Goal: Information Seeking & Learning: Check status

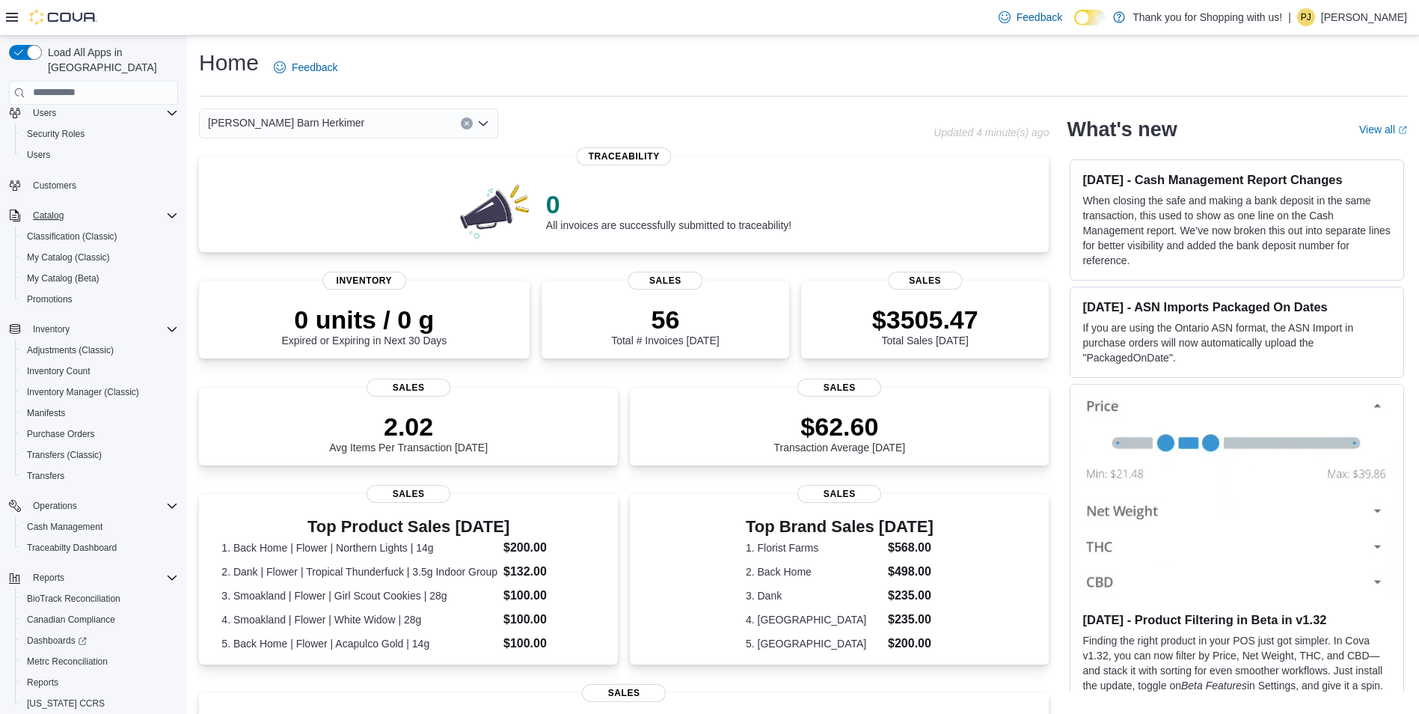
scroll to position [83, 0]
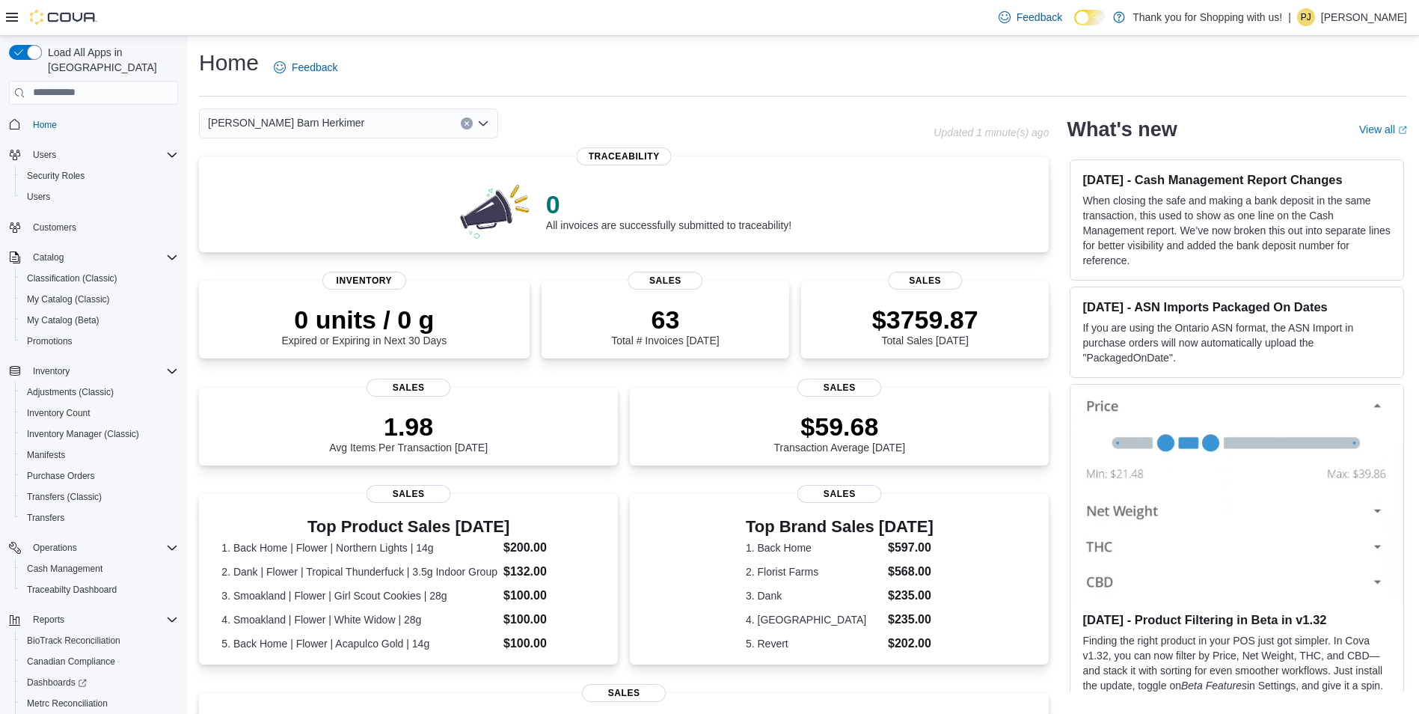
click at [458, 128] on div "[PERSON_NAME] Barn Herkimer" at bounding box center [348, 123] width 299 height 30
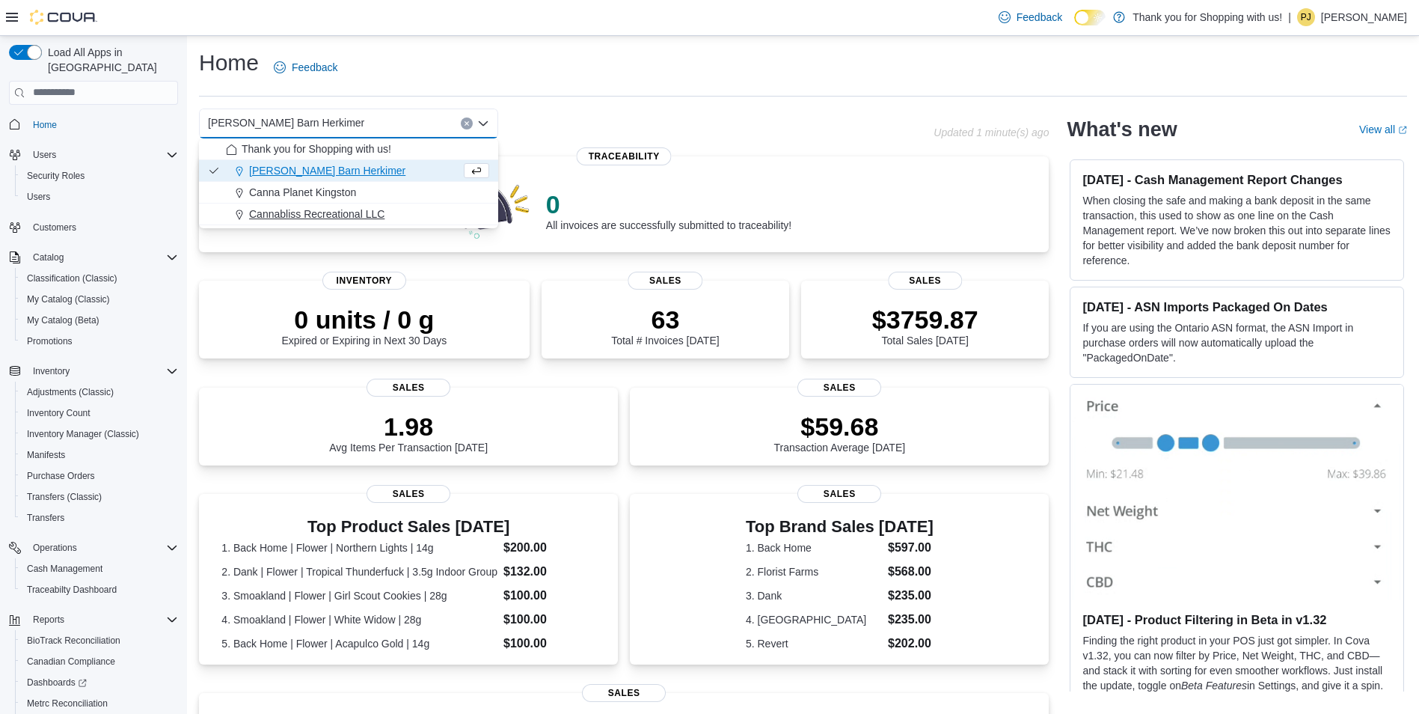
click at [369, 209] on span "Cannabliss Recreational LLC" at bounding box center [316, 213] width 135 height 15
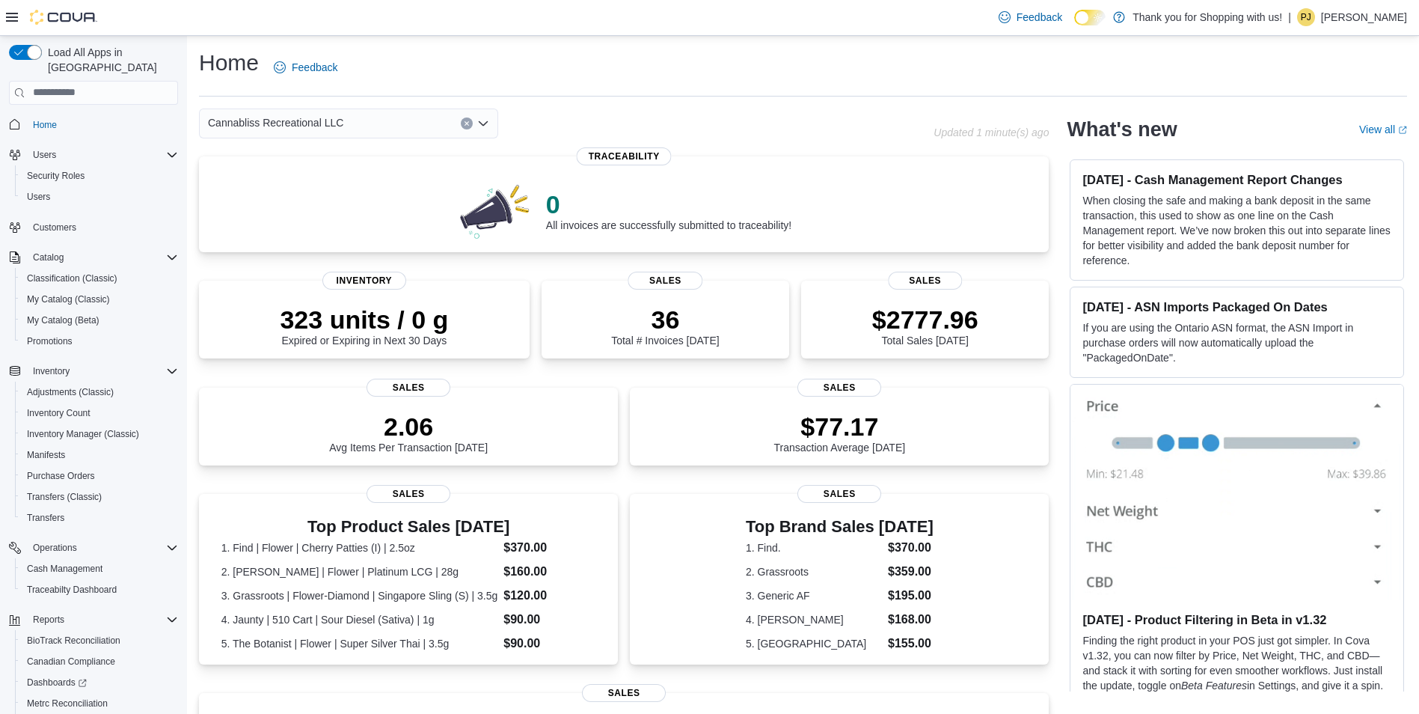
click at [462, 127] on button "Clear input" at bounding box center [467, 123] width 12 height 12
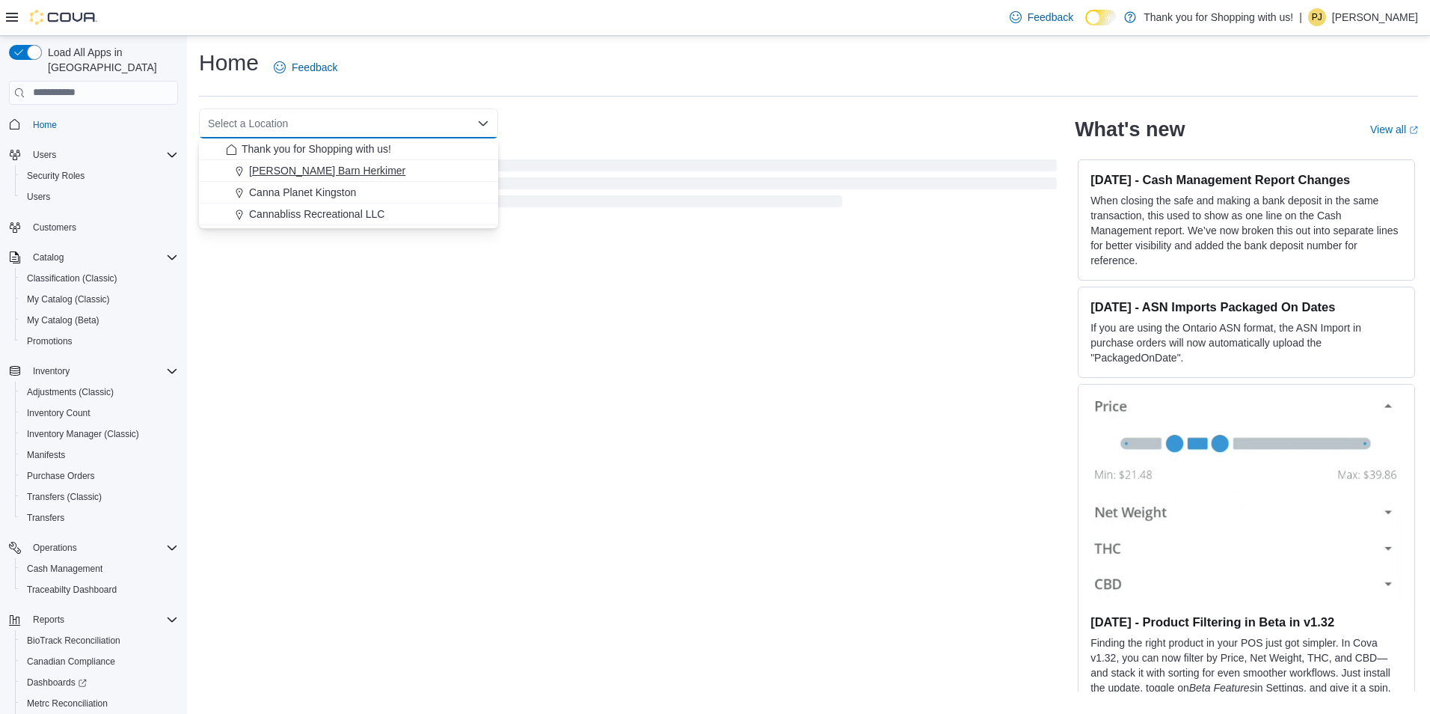
click at [339, 176] on span "[PERSON_NAME] Barn Herkimer" at bounding box center [327, 170] width 156 height 15
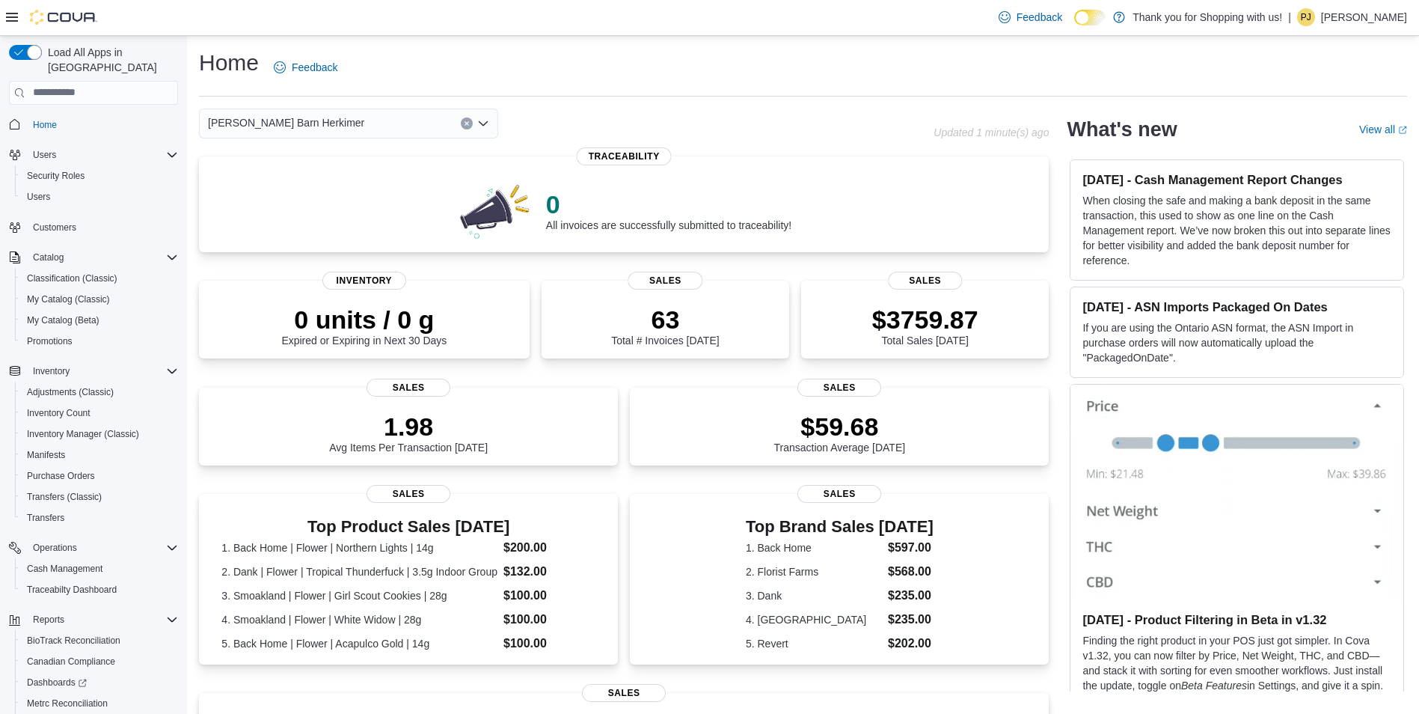
click at [464, 129] on div "Budd Barn Herkimer Combo box. Selected. Budd Barn Herkimer. Press Backspace to …" at bounding box center [348, 123] width 299 height 30
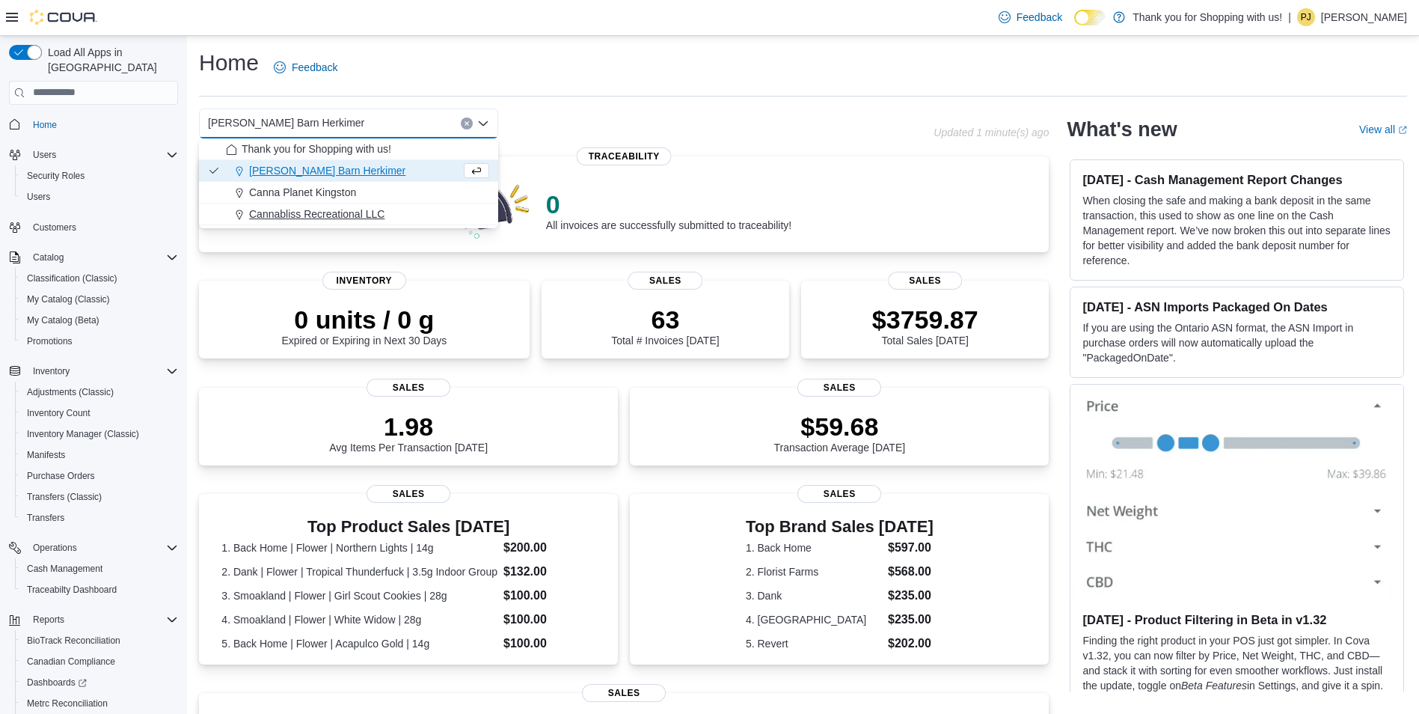
click at [352, 209] on span "Cannabliss Recreational LLC" at bounding box center [316, 213] width 135 height 15
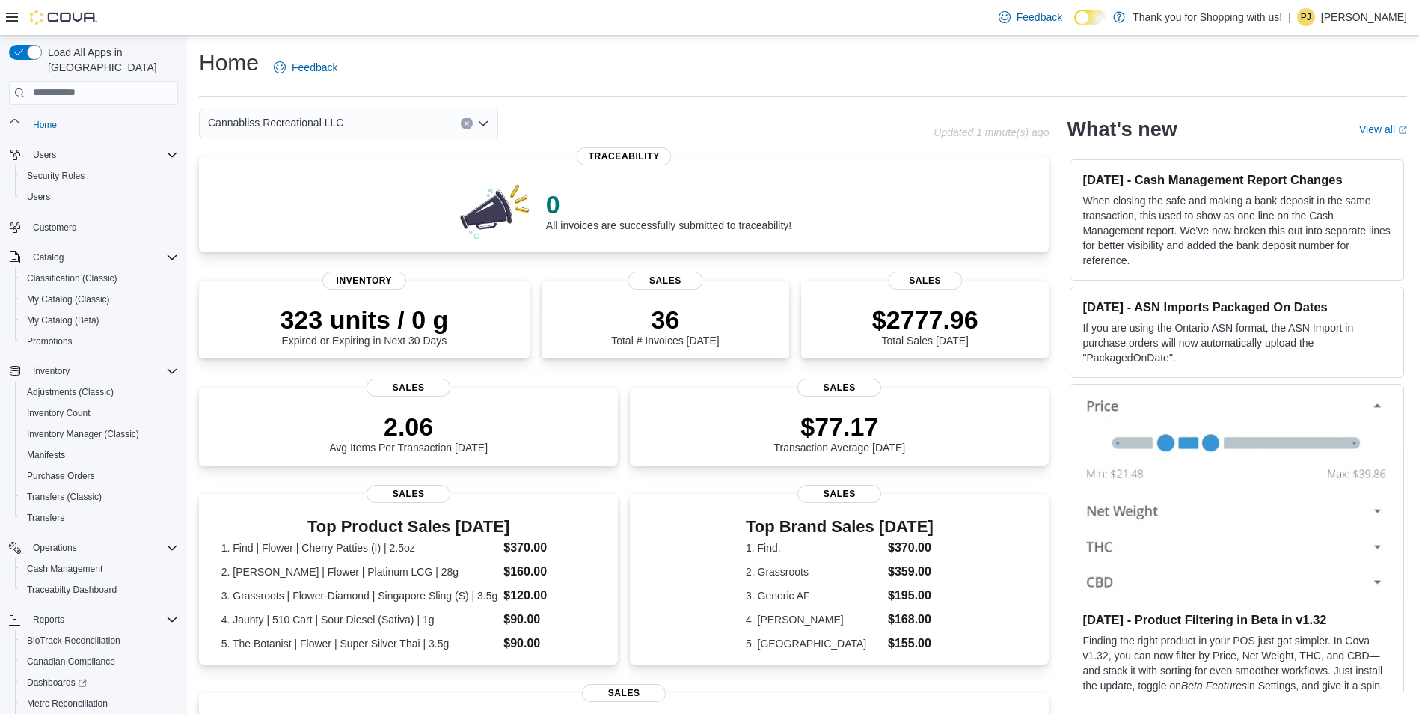
click at [462, 133] on div "Cannabliss Recreational LLC Combo box. Selected. Cannabliss Recreational LLC. P…" at bounding box center [348, 123] width 299 height 30
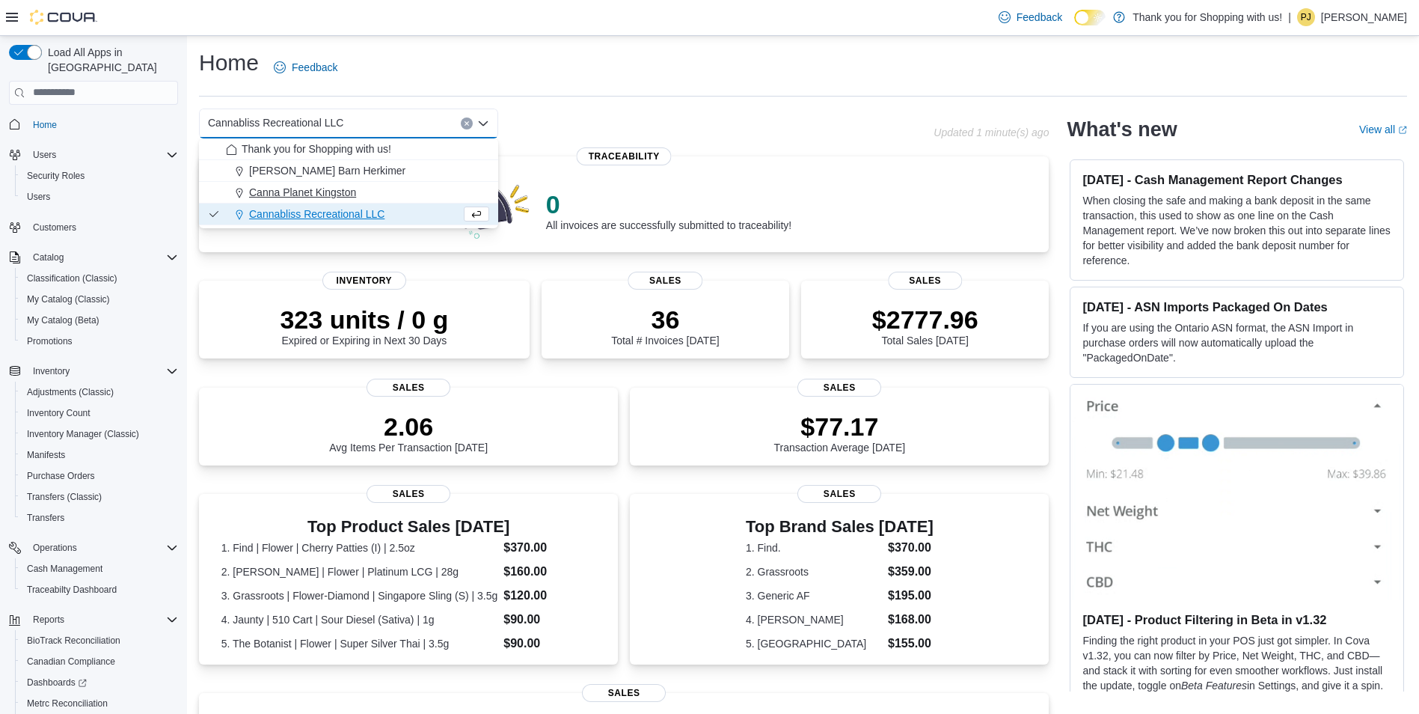
click at [364, 192] on div "Canna Planet Kingston" at bounding box center [357, 192] width 263 height 15
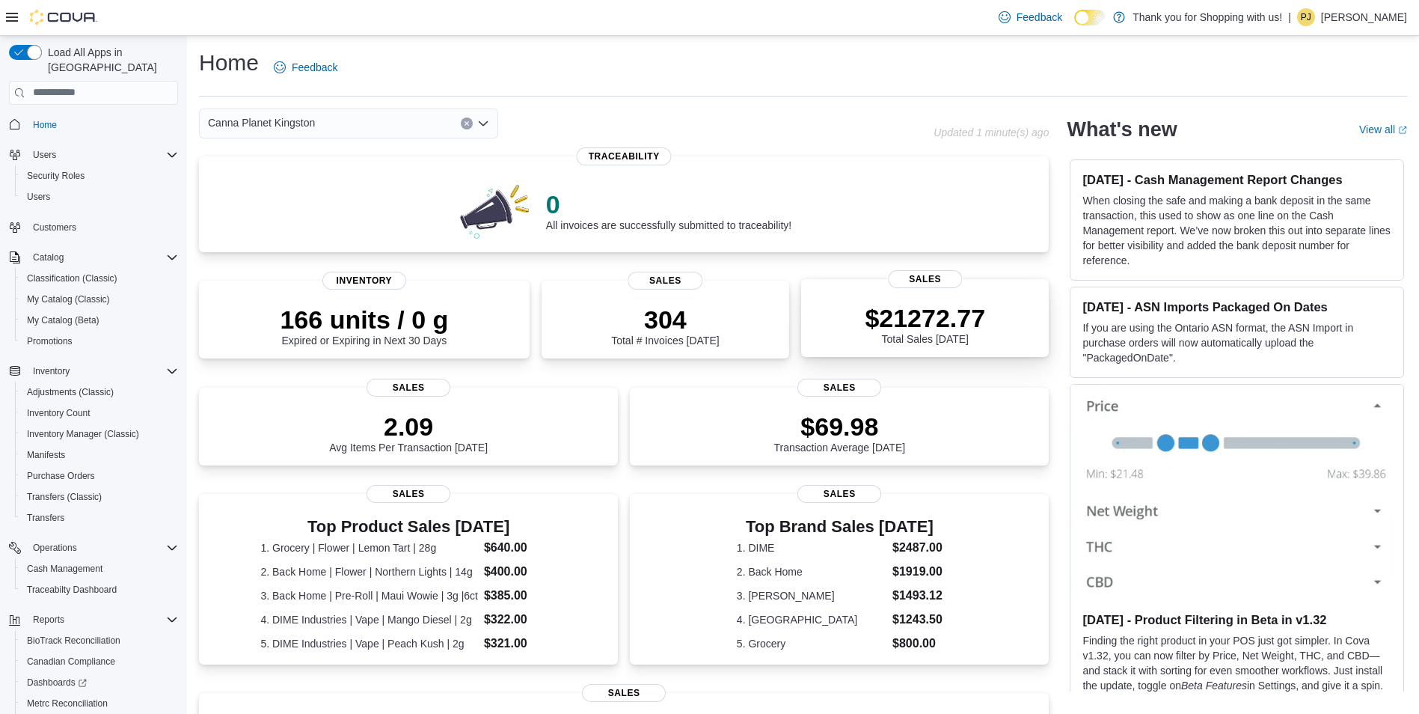
drag, startPoint x: 867, startPoint y: 302, endPoint x: 866, endPoint y: 313, distance: 11.3
click at [866, 312] on div "$21272.77 Total Sales Today" at bounding box center [925, 321] width 224 height 48
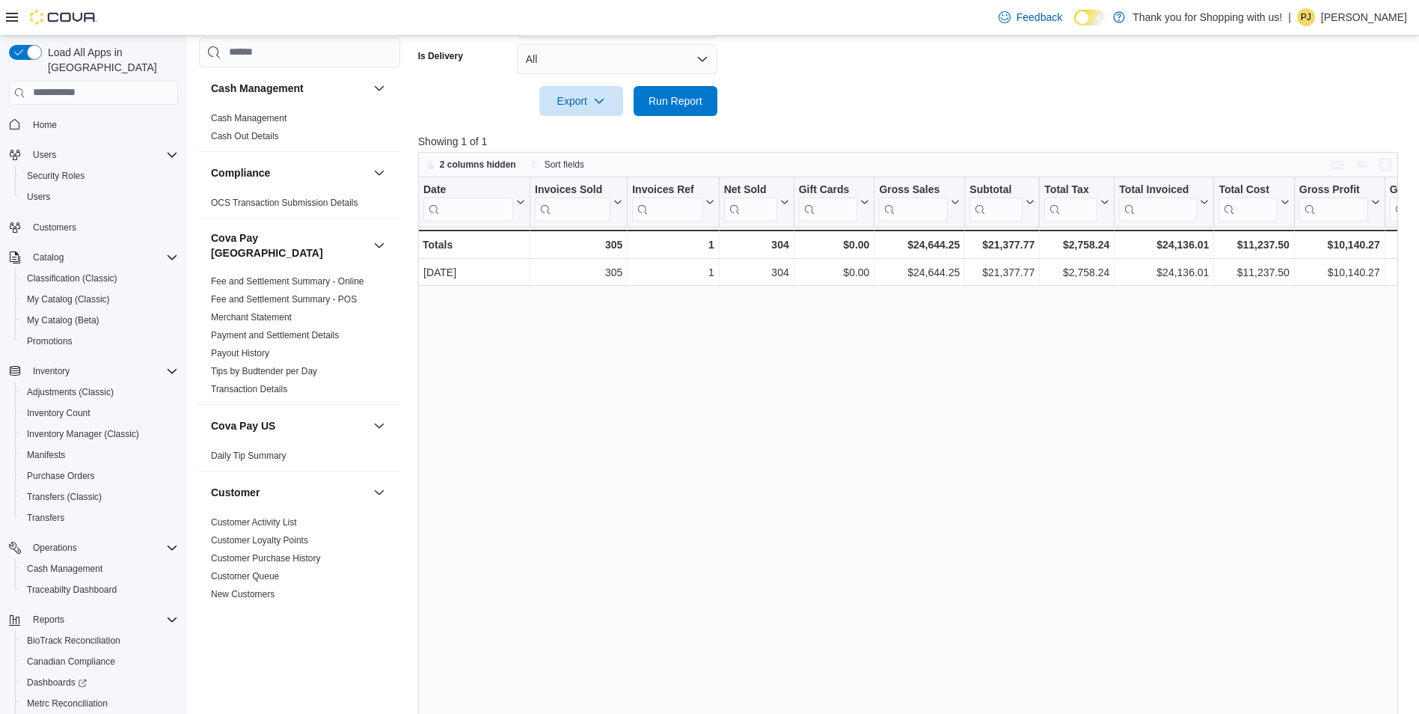
scroll to position [424, 0]
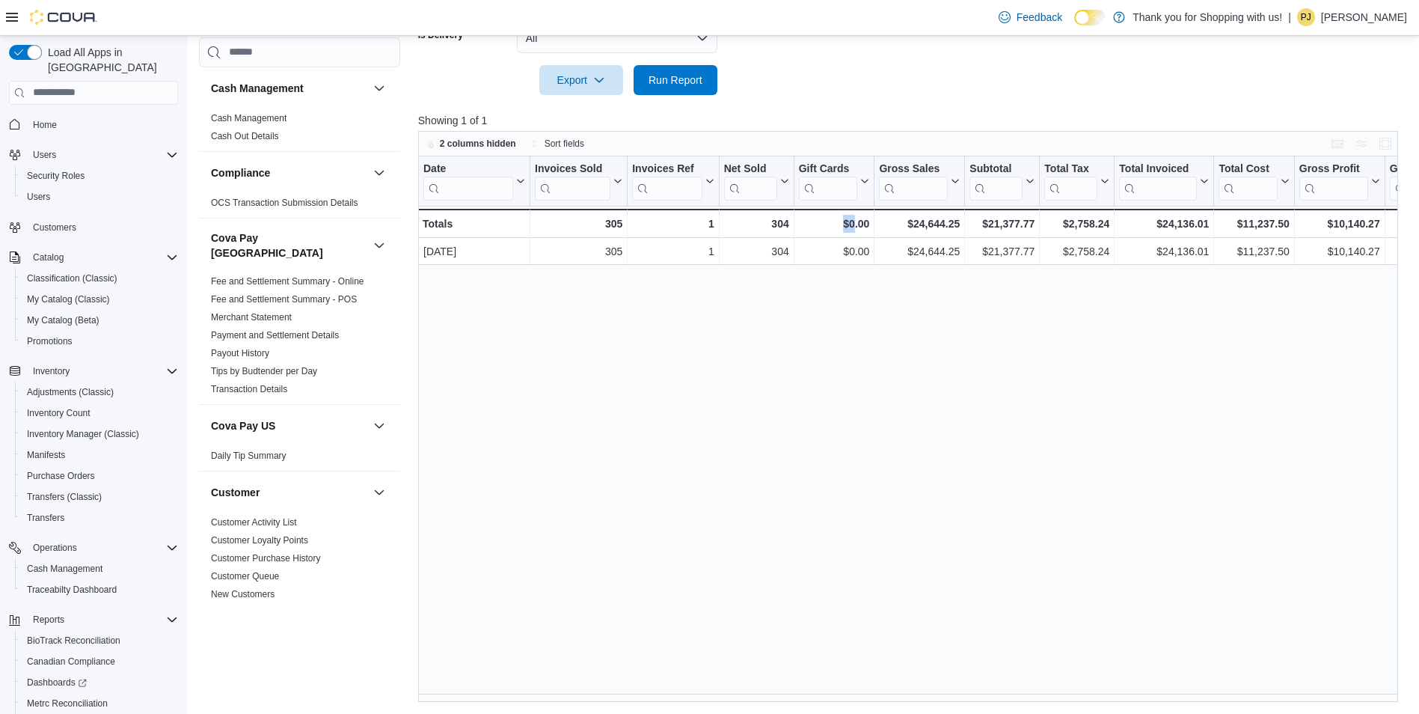
drag, startPoint x: 836, startPoint y: 693, endPoint x: 854, endPoint y: 695, distance: 18.0
click at [854, 695] on div "Date Click to view column header actions Invoices Sold Click to view column hea…" at bounding box center [913, 428] width 990 height 545
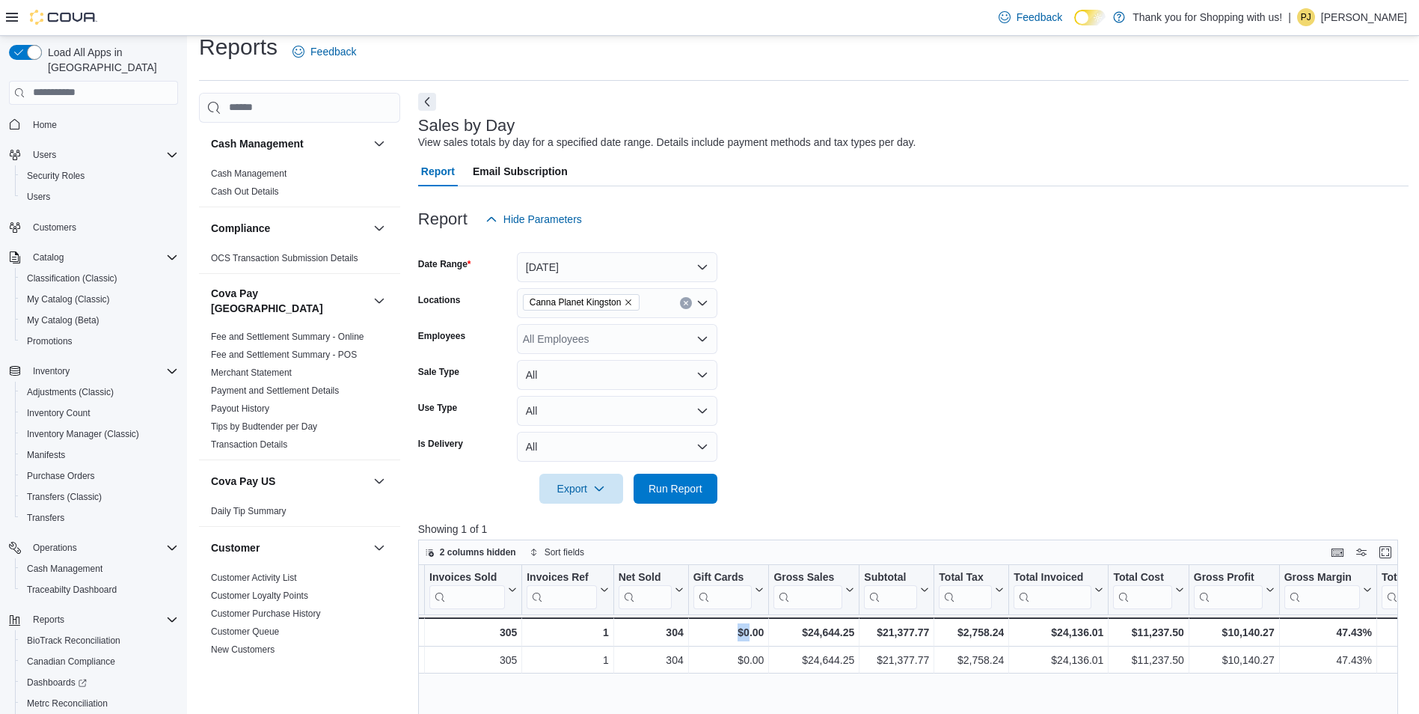
scroll to position [0, 0]
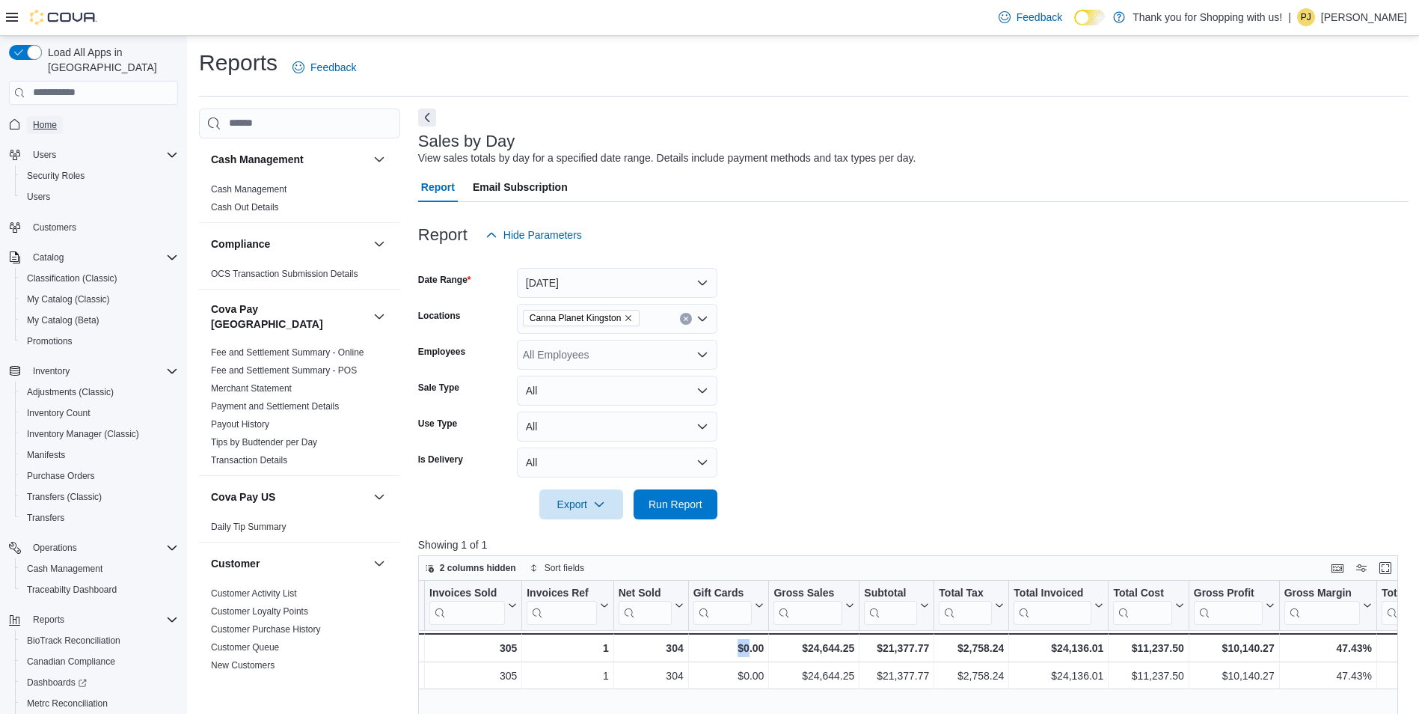
click at [43, 119] on span "Home" at bounding box center [45, 125] width 24 height 12
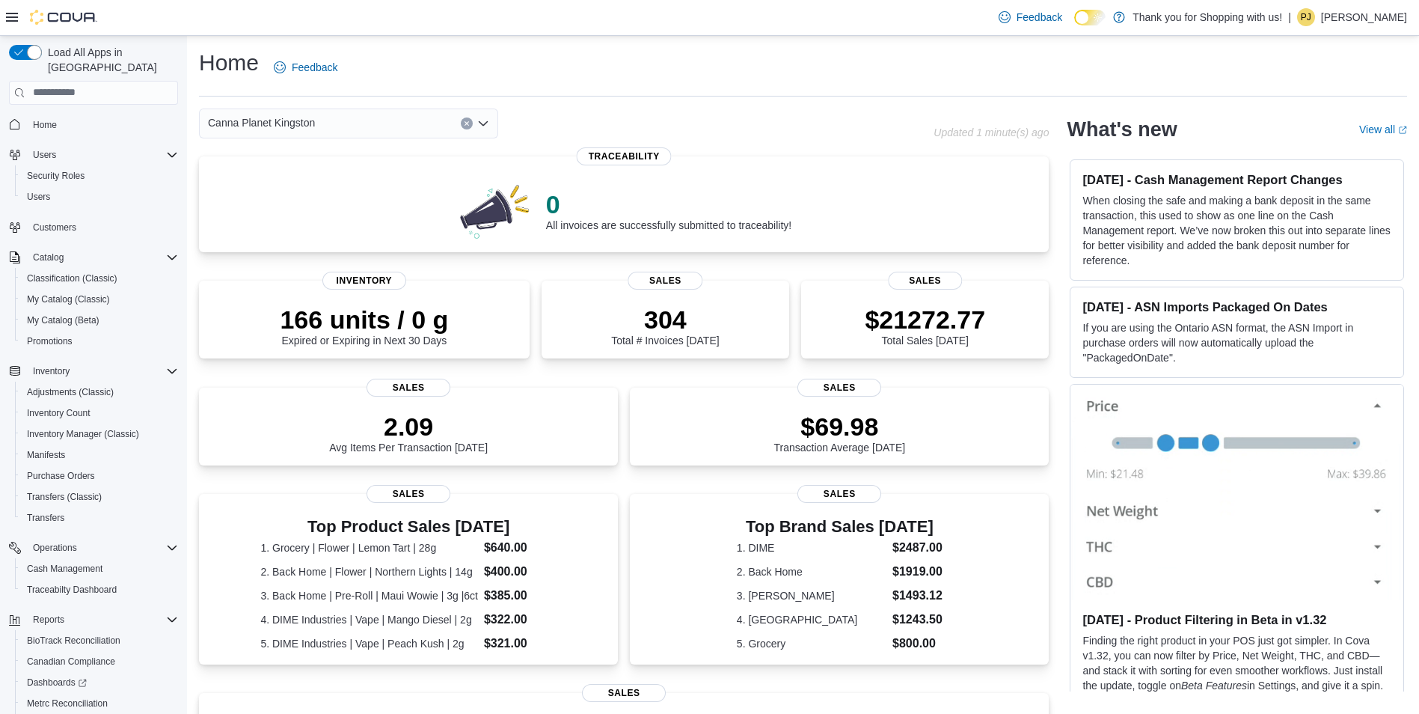
click at [439, 133] on div "Canna Planet Kingston" at bounding box center [348, 123] width 299 height 30
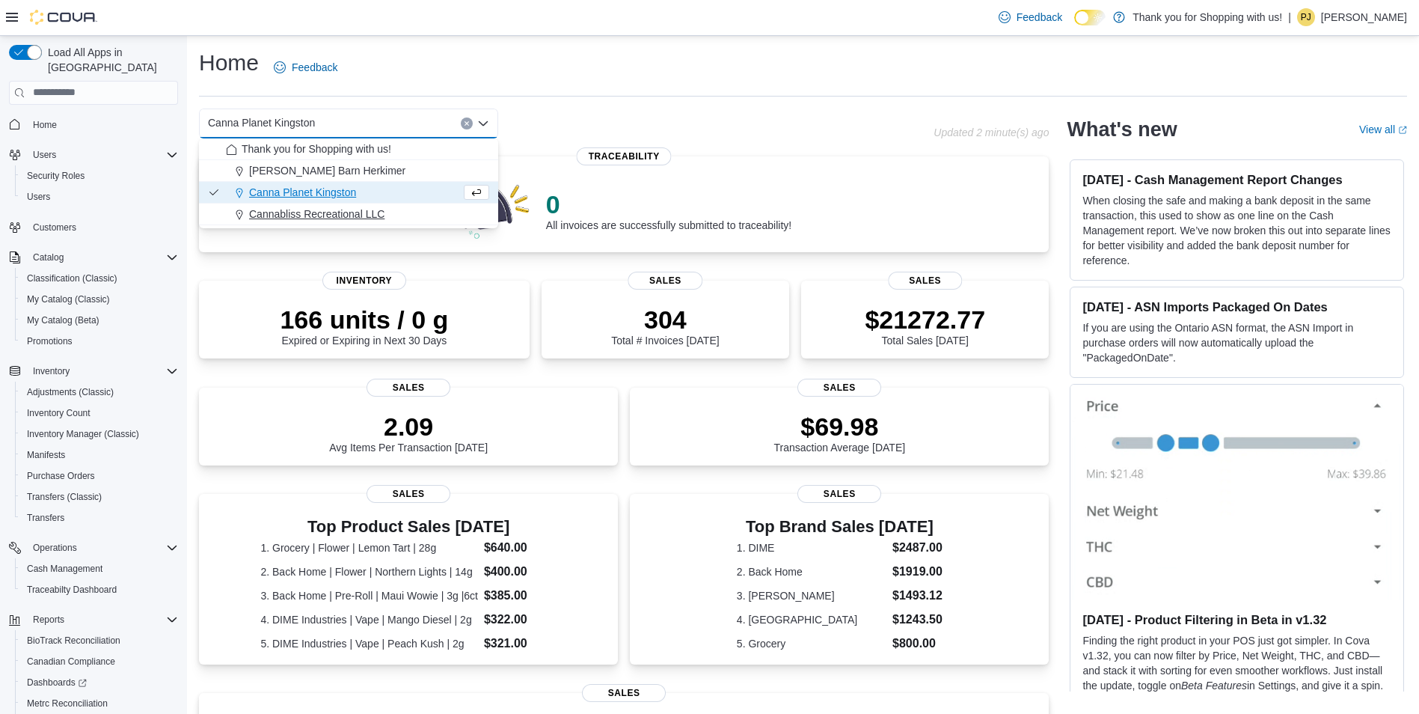
click at [377, 207] on span "Cannabliss Recreational LLC" at bounding box center [316, 213] width 135 height 15
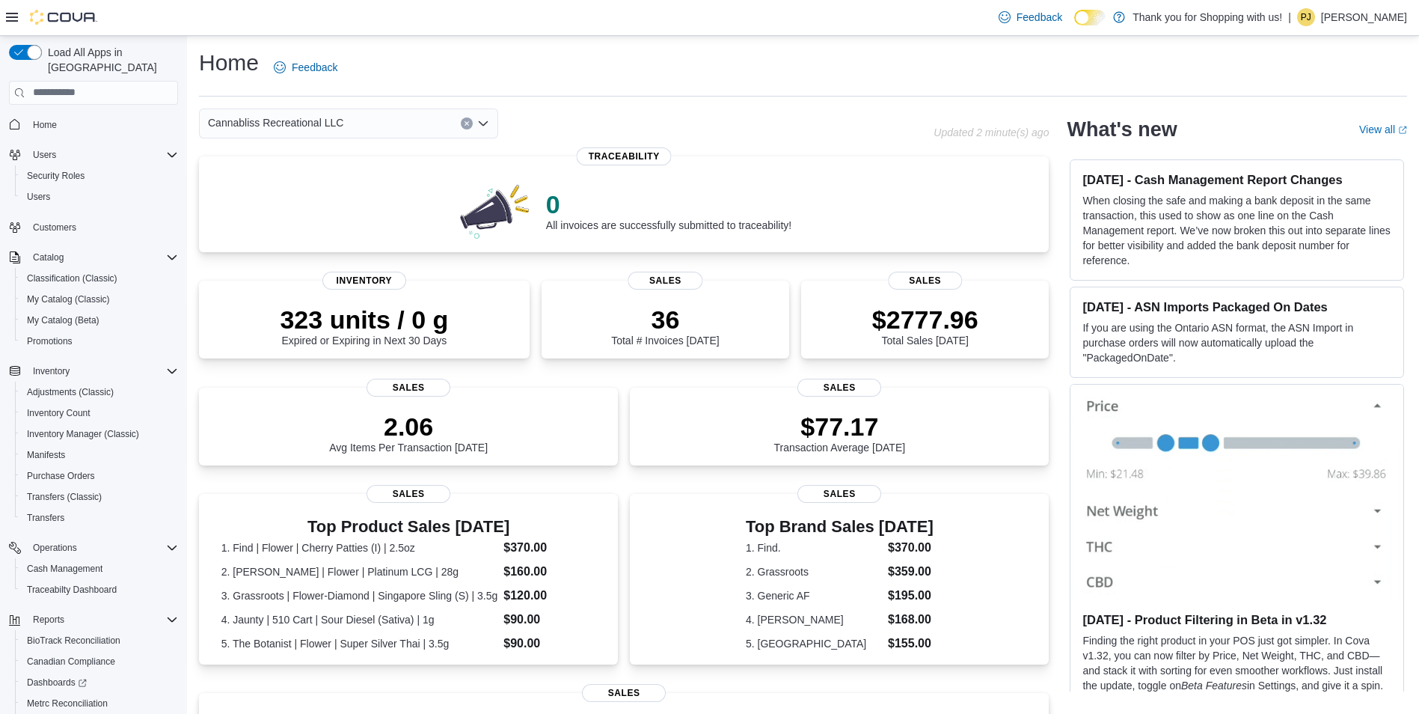
click at [488, 129] on icon "Open list of options" at bounding box center [483, 123] width 12 height 12
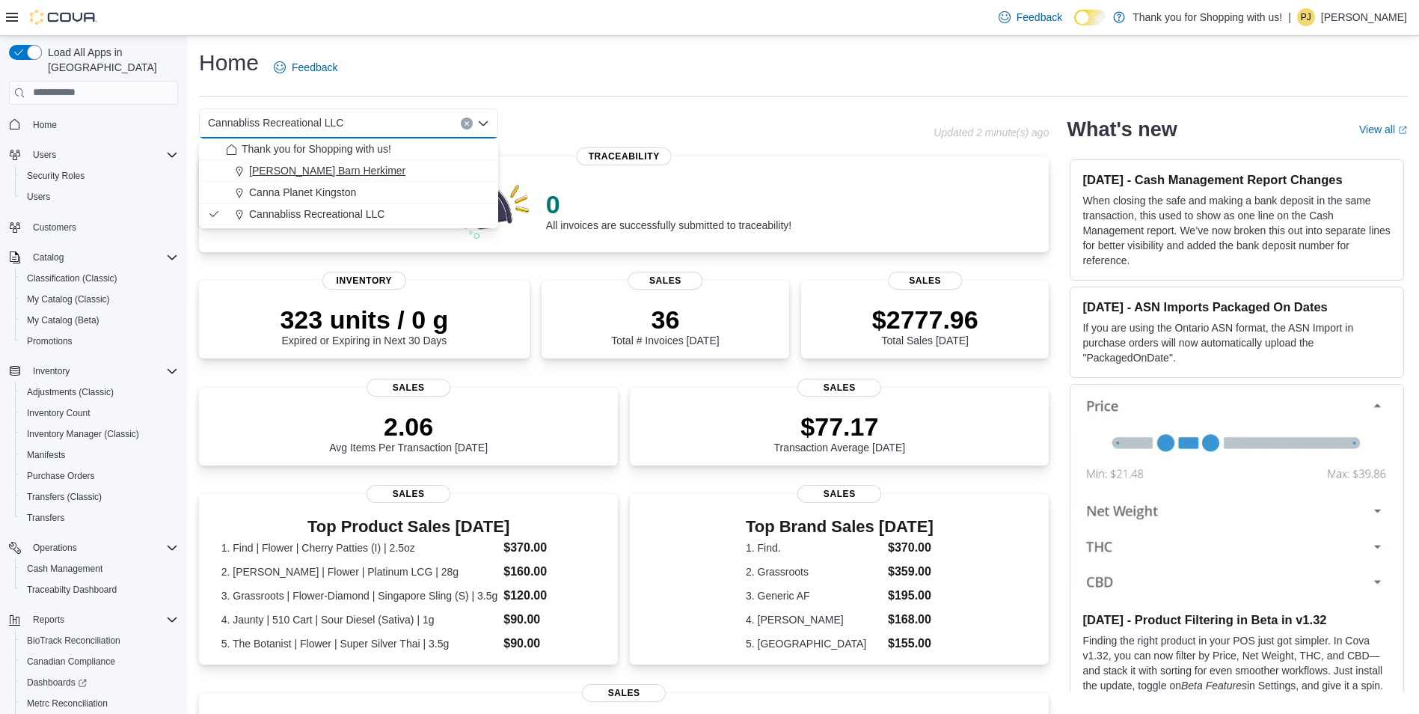
click at [383, 172] on div "[PERSON_NAME] Barn Herkimer" at bounding box center [357, 170] width 263 height 15
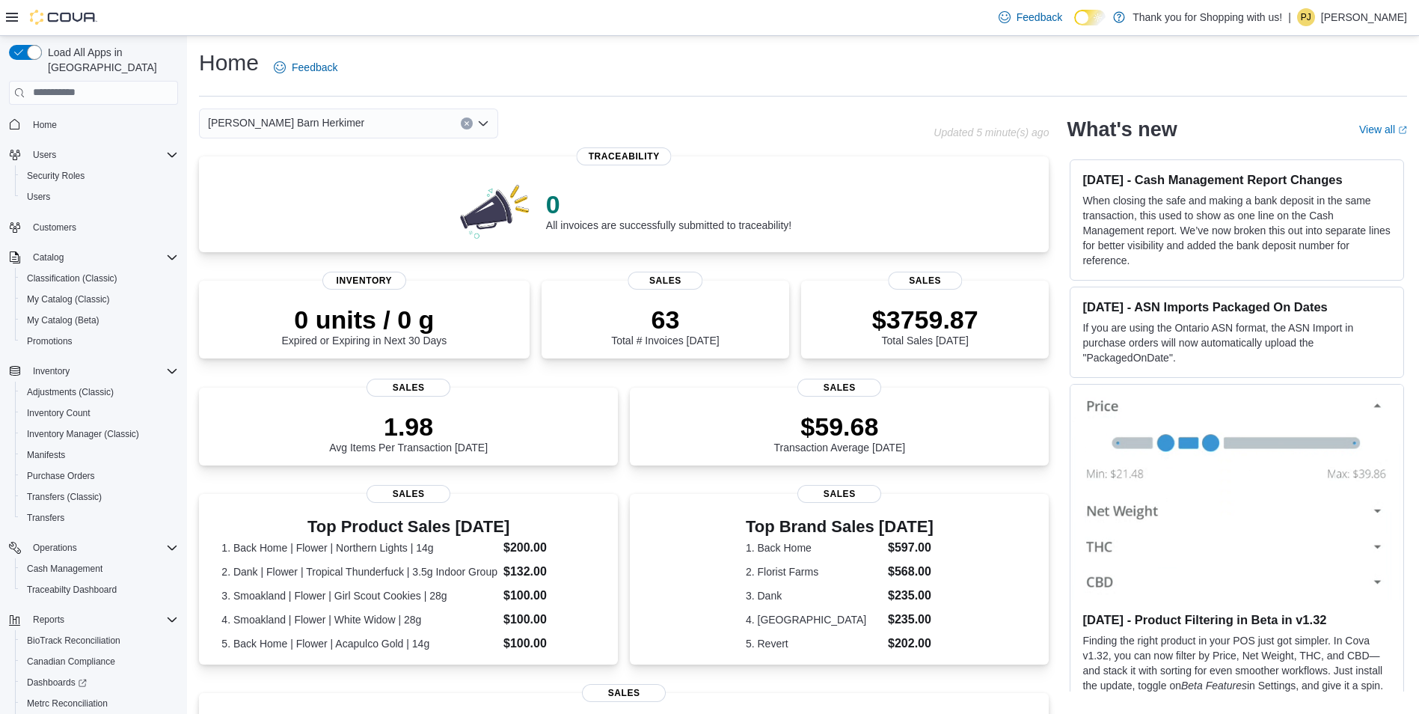
drag, startPoint x: 306, startPoint y: 257, endPoint x: 318, endPoint y: 269, distance: 16.4
drag, startPoint x: 318, startPoint y: 269, endPoint x: 329, endPoint y: 129, distance: 139.6
click at [331, 129] on div "[PERSON_NAME] Barn Herkimer" at bounding box center [348, 123] width 299 height 30
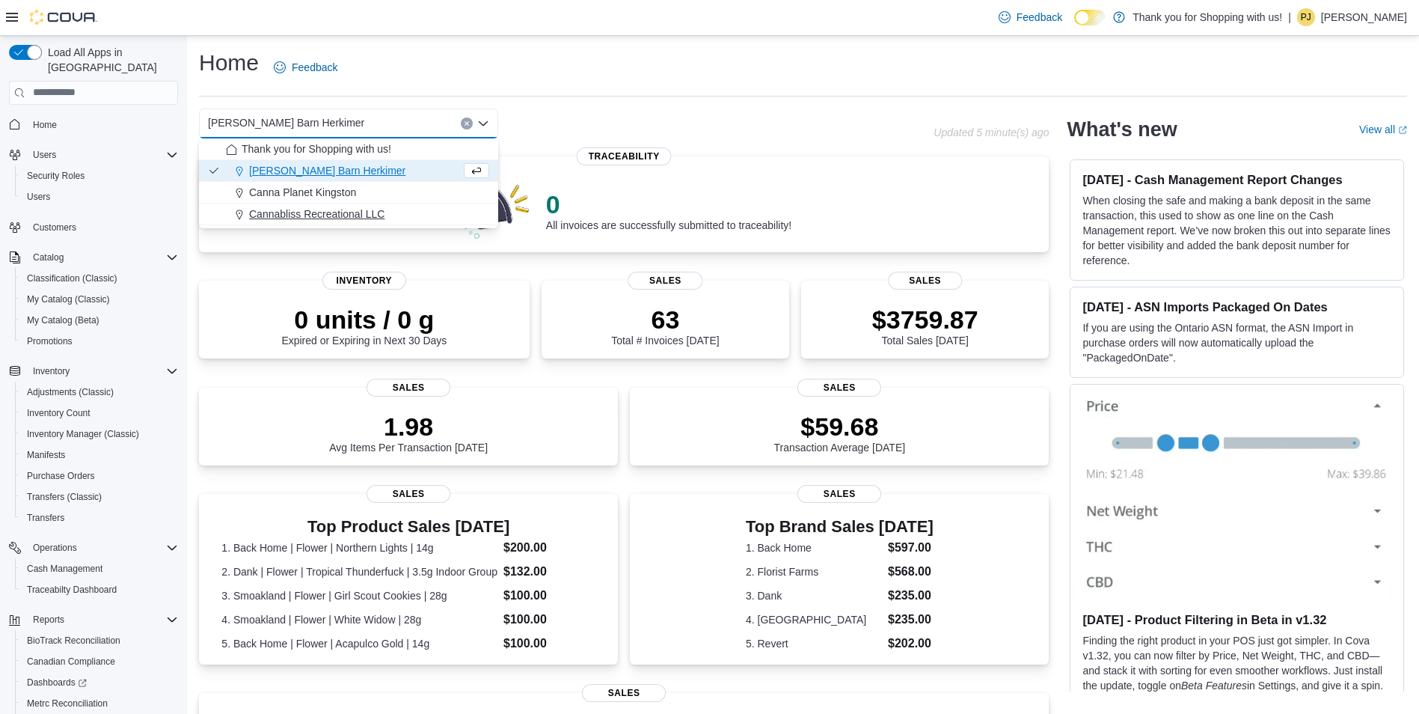
click at [304, 219] on span "Cannabliss Recreational LLC" at bounding box center [316, 213] width 135 height 15
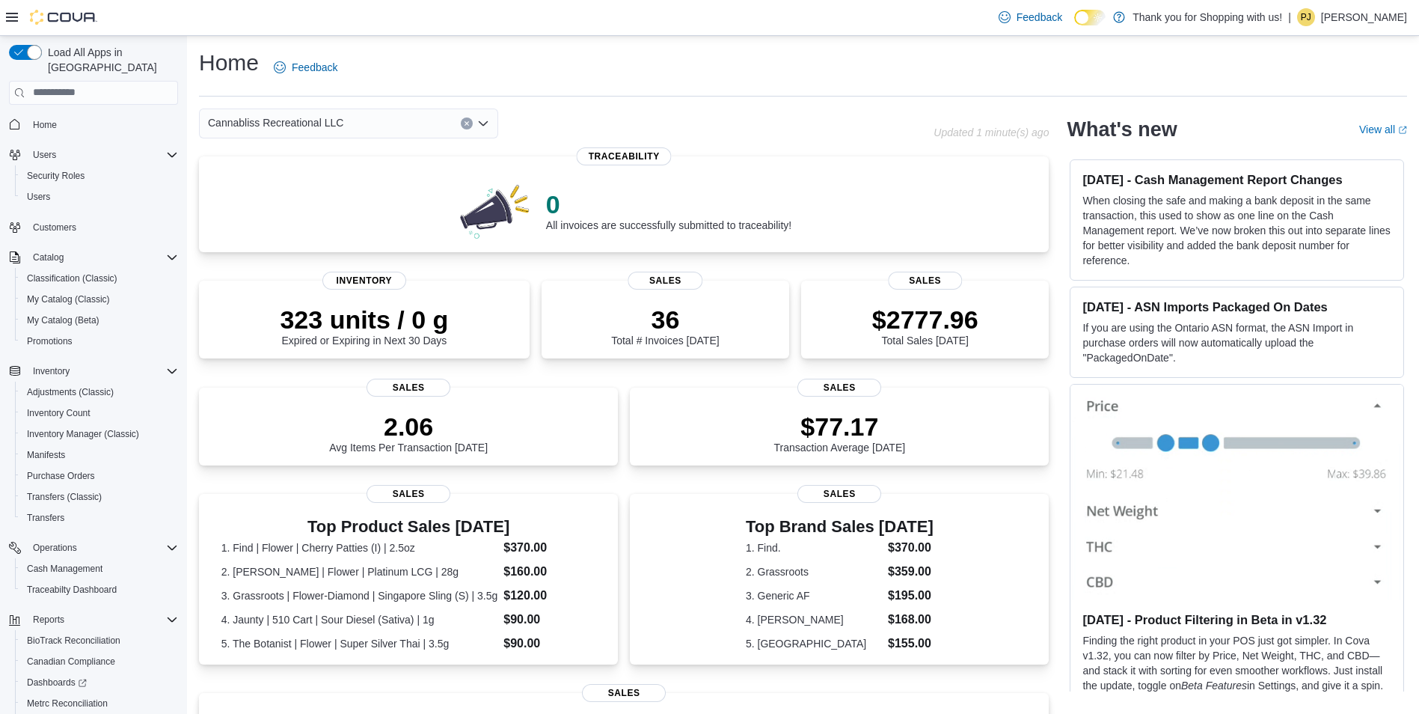
click at [469, 129] on div "Cannabliss Recreational LLC Combo box. Selected. Cannabliss Recreational LLC. P…" at bounding box center [348, 123] width 299 height 30
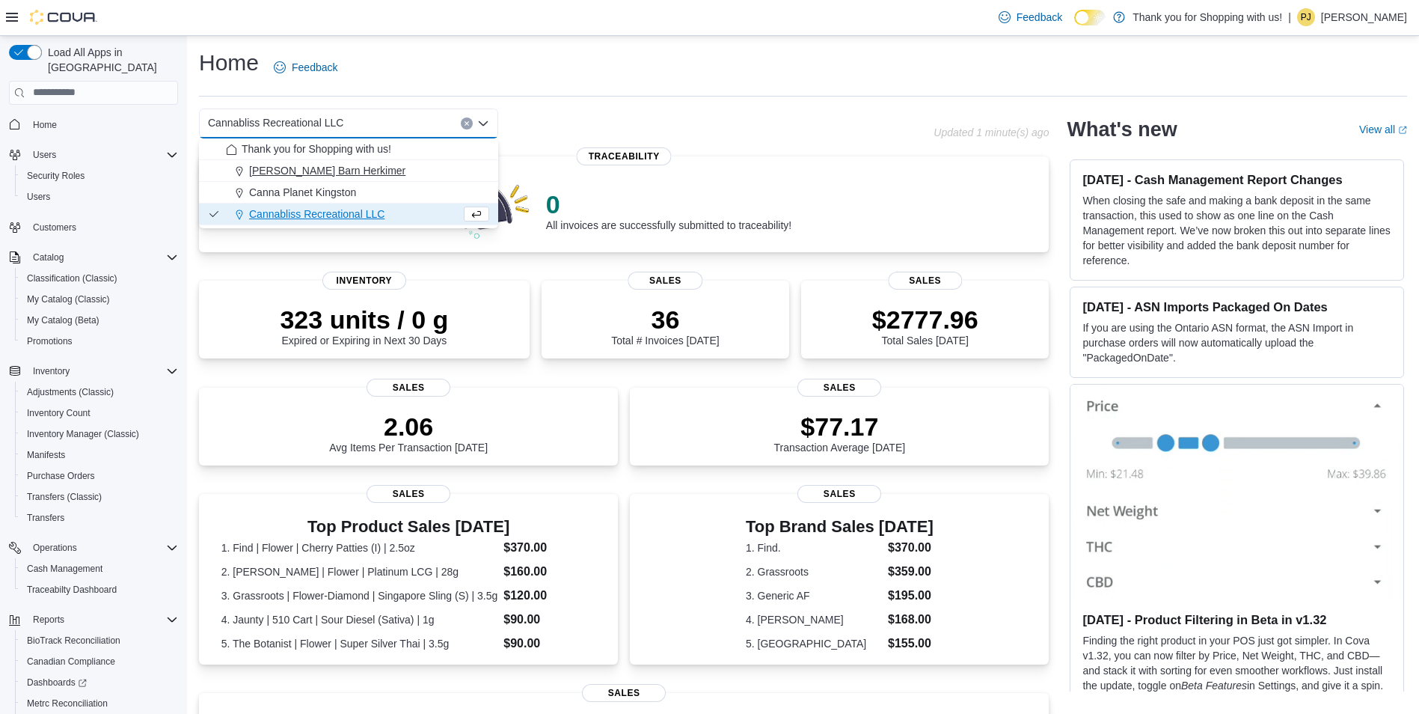
click at [347, 174] on div "[PERSON_NAME] Barn Herkimer" at bounding box center [357, 170] width 263 height 15
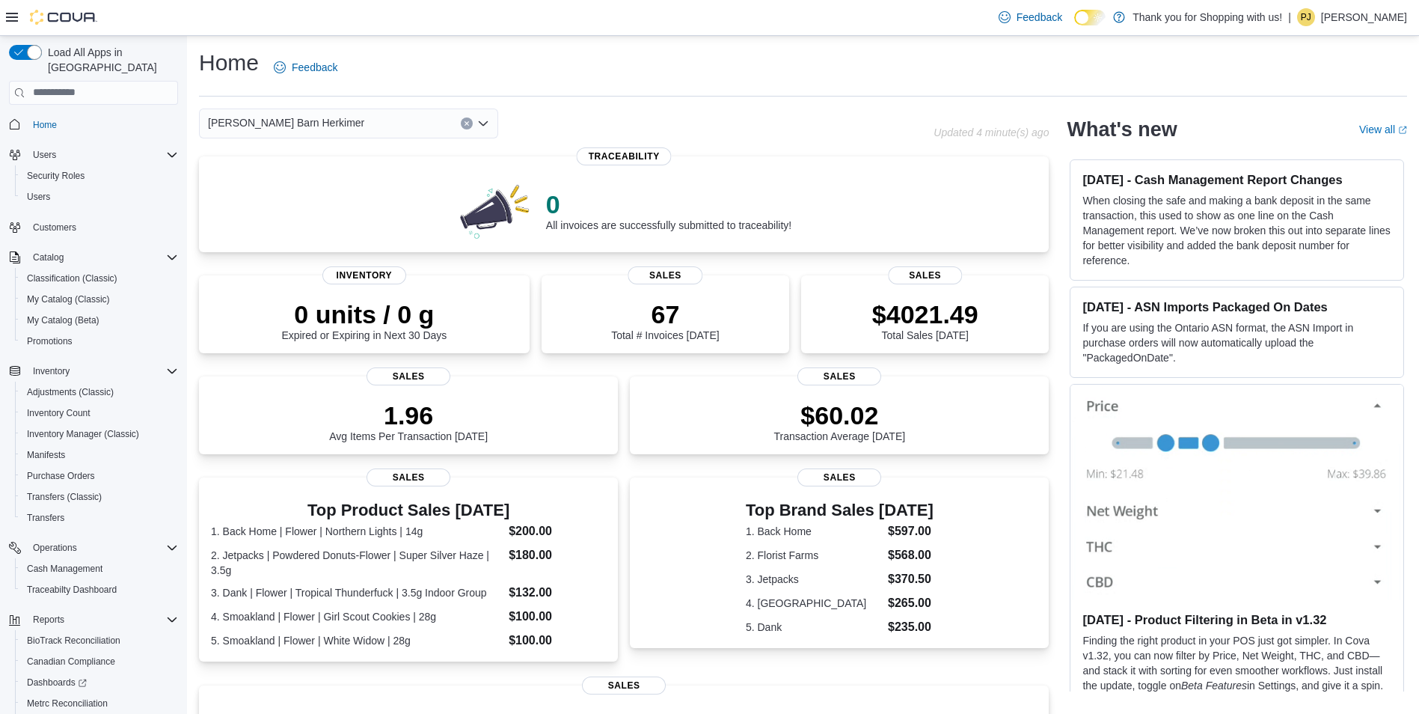
click at [335, 126] on div "[PERSON_NAME] Barn Herkimer" at bounding box center [348, 123] width 299 height 30
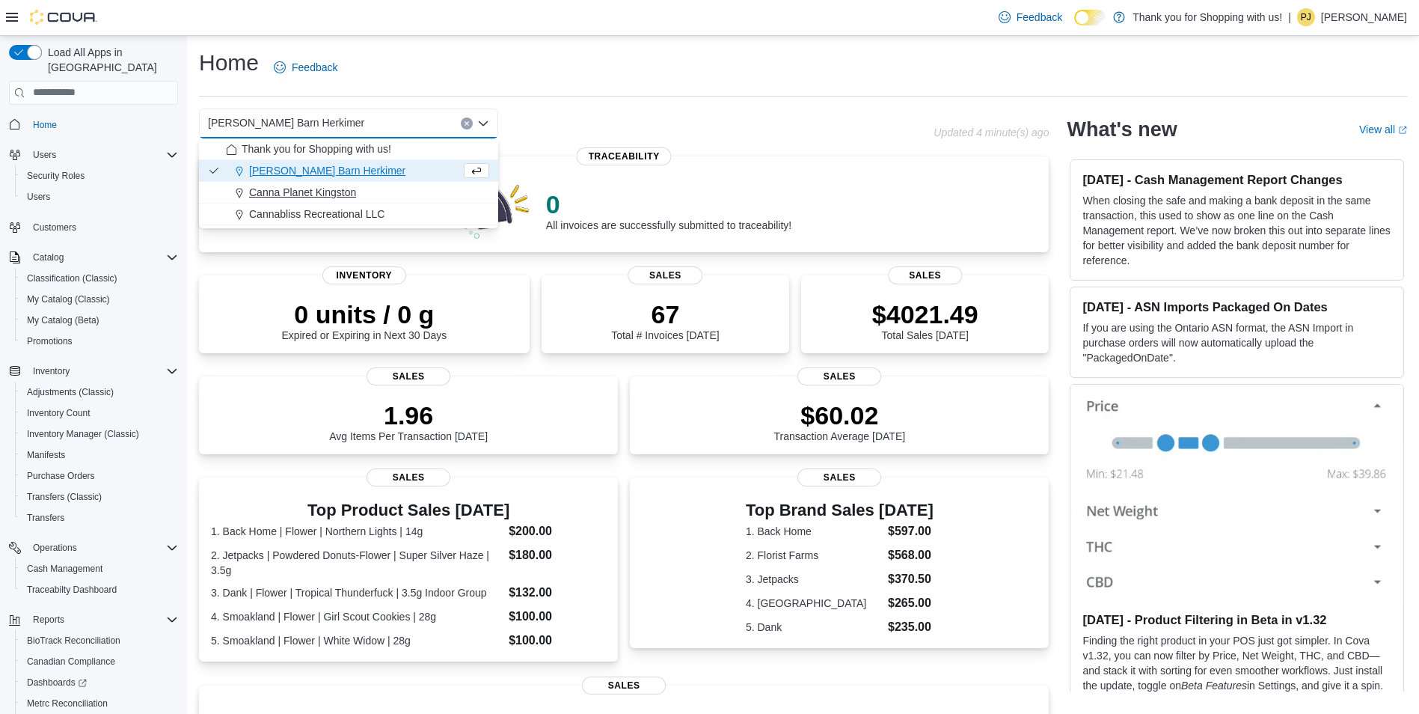
click at [340, 188] on span "Canna Planet Kingston" at bounding box center [302, 192] width 107 height 15
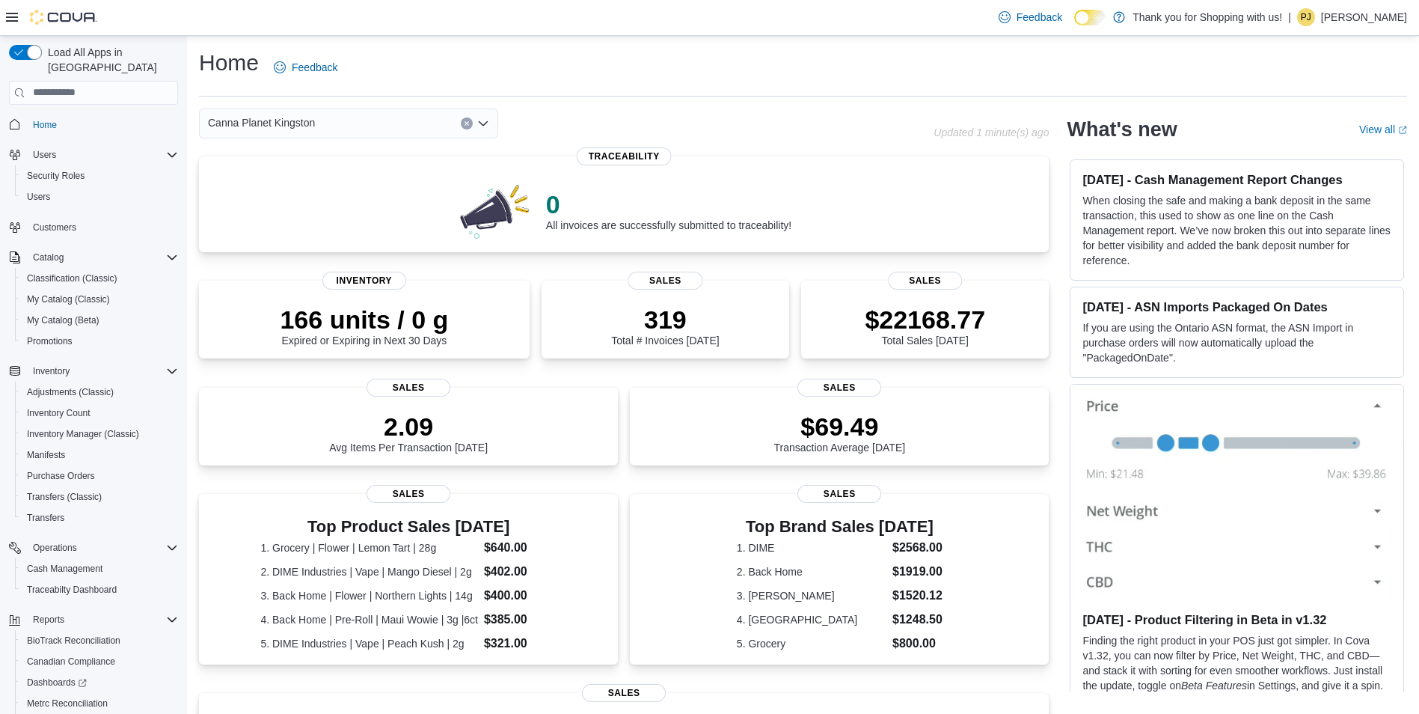
click at [480, 123] on icon "Open list of options" at bounding box center [483, 122] width 9 height 4
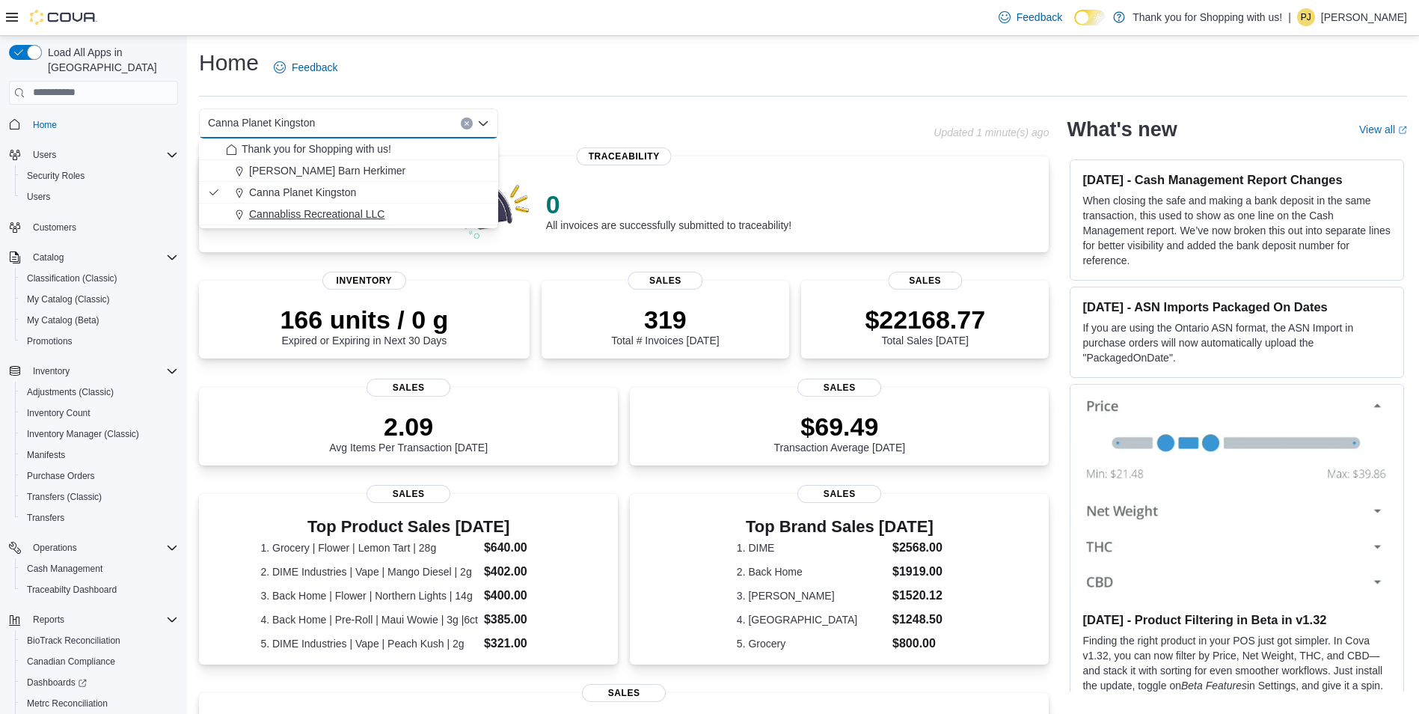
click at [345, 206] on span "Cannabliss Recreational LLC" at bounding box center [316, 213] width 135 height 15
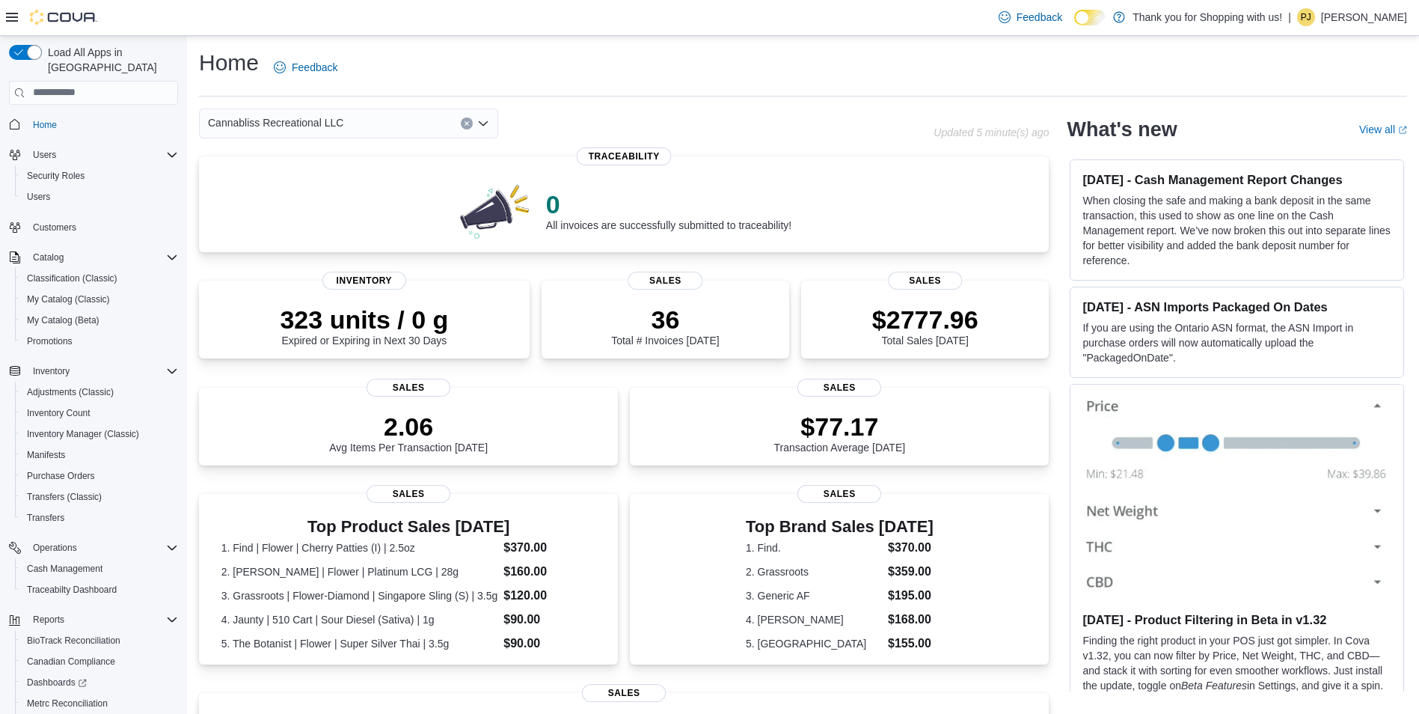
click at [384, 129] on div "Cannabliss Recreational LLC" at bounding box center [348, 123] width 299 height 30
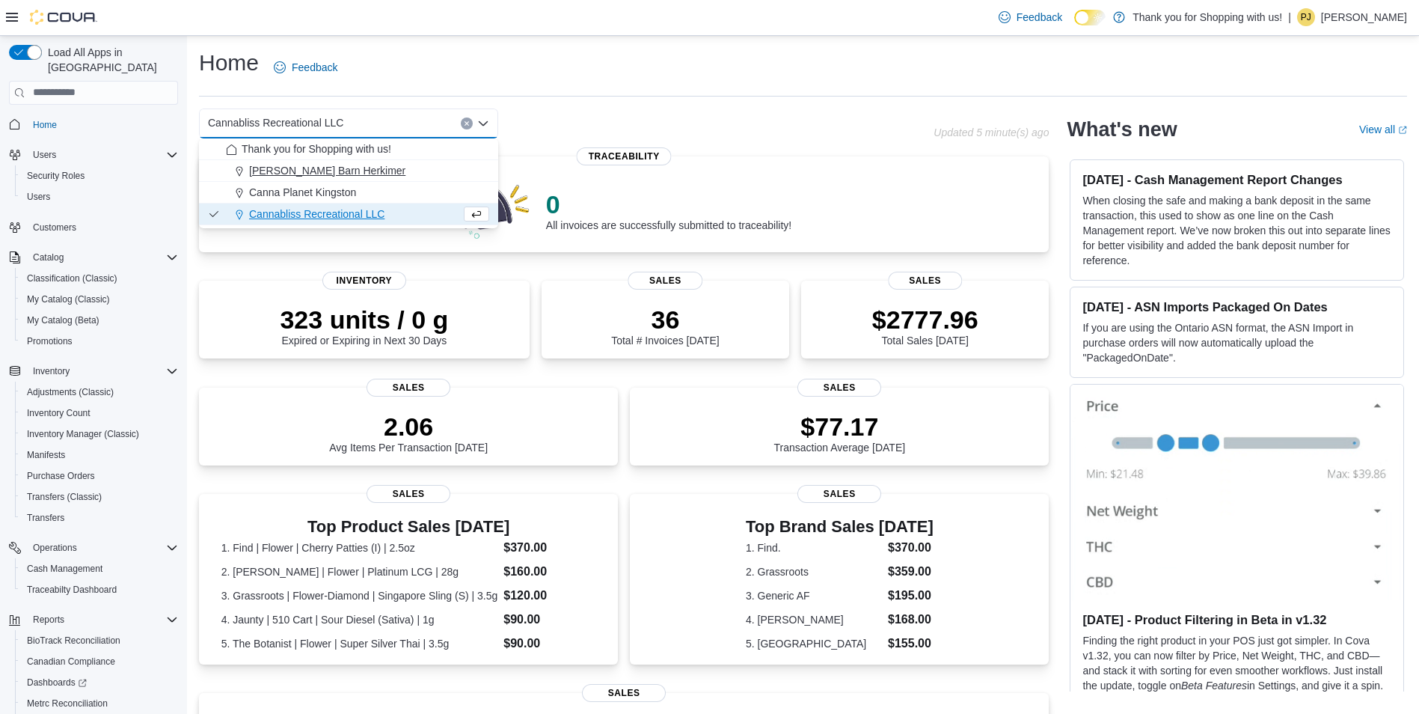
click at [337, 176] on span "[PERSON_NAME] Barn Herkimer" at bounding box center [327, 170] width 156 height 15
